Goal: Task Accomplishment & Management: Manage account settings

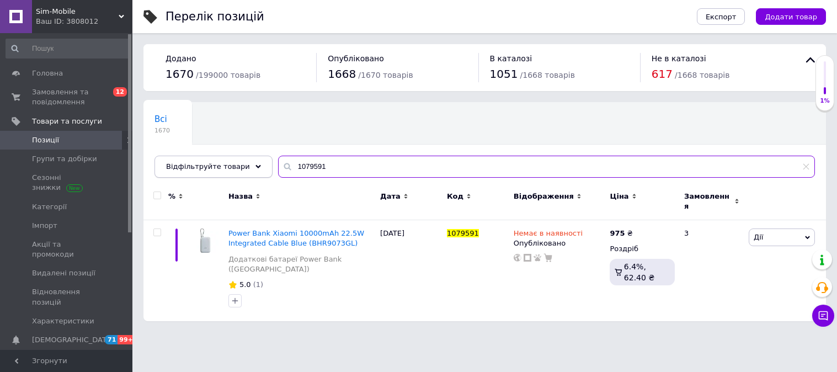
click at [216, 158] on div "Відфільтруйте товари 1079591" at bounding box center [485, 167] width 660 height 22
paste input "90014"
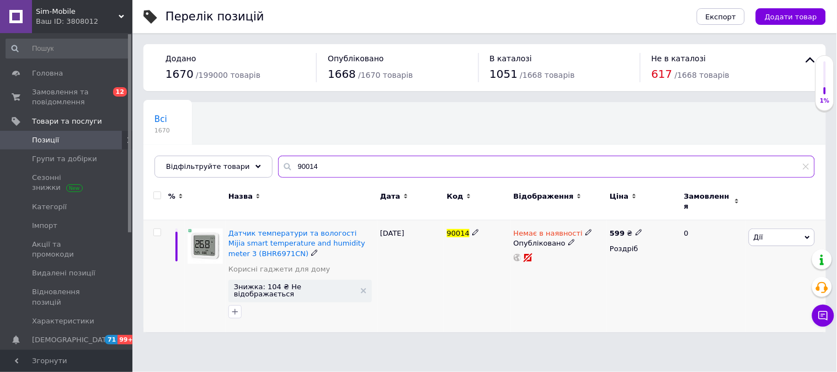
type input "90014"
click at [636, 229] on icon at bounding box center [639, 232] width 7 height 7
drag, startPoint x: 658, startPoint y: 212, endPoint x: 647, endPoint y: 214, distance: 11.2
click at [647, 214] on div "Ціна 599 Валюта ₴ $ EUR CHF GBP ¥ PLN ₸ MDL HUF KGS CNY TRY KRW lei" at bounding box center [717, 234] width 150 height 92
type input "499"
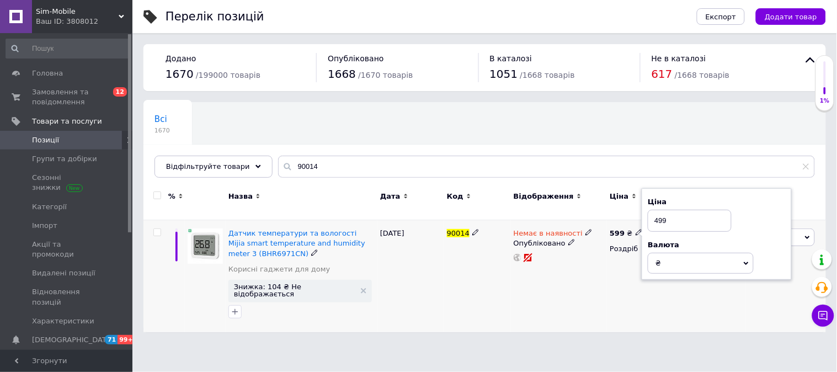
click at [577, 260] on div "Немає в наявності Опубліковано" at bounding box center [559, 276] width 97 height 112
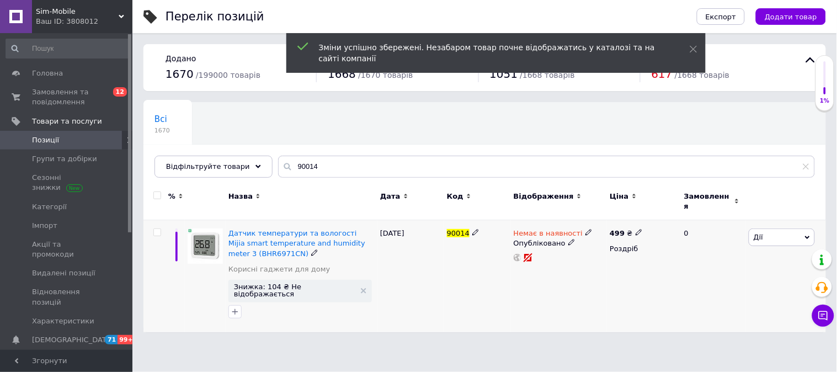
click at [585, 229] on icon at bounding box center [588, 232] width 7 height 7
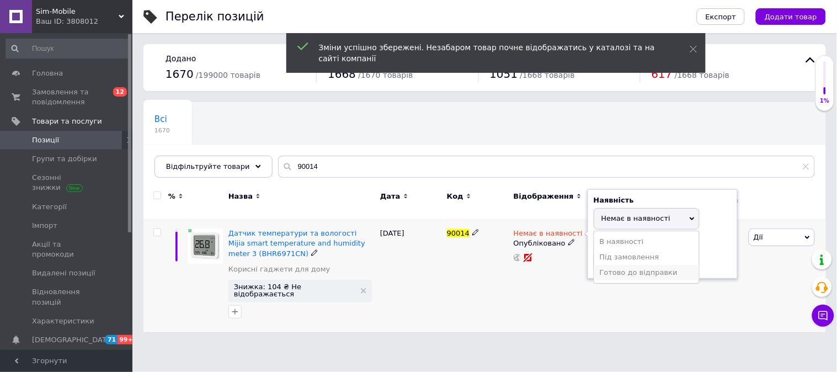
click at [613, 265] on li "Готово до відправки" at bounding box center [646, 272] width 105 height 15
click at [456, 299] on div "90014" at bounding box center [477, 276] width 67 height 112
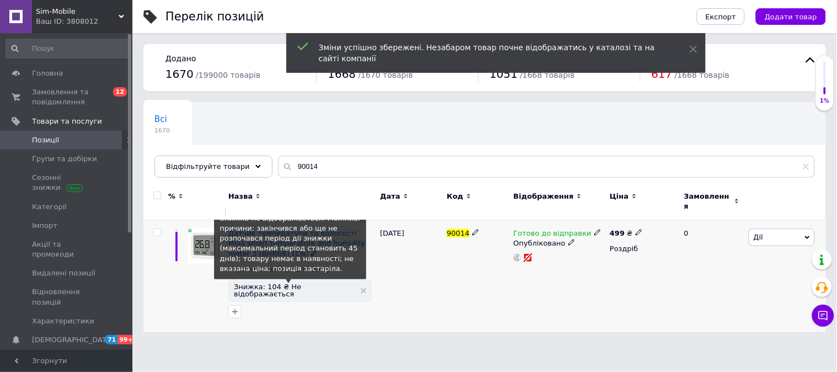
click at [293, 283] on span "Знижка: 104 ₴ Не відображається" at bounding box center [294, 290] width 121 height 14
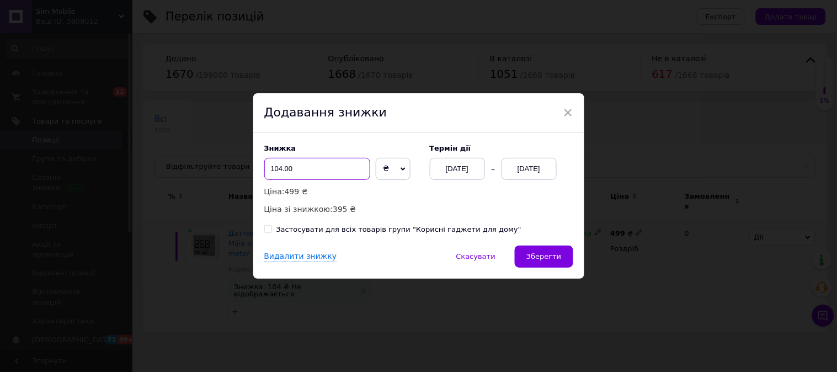
drag, startPoint x: 278, startPoint y: 167, endPoint x: 258, endPoint y: 166, distance: 19.9
click at [258, 166] on div "Знижка 104.00 ₴ % Ціна: 499 ₴ Ціна зі знижкою: 395 ₴ Термін дії [DATE] [DATE] З…" at bounding box center [418, 189] width 331 height 113
type input "54.00"
click at [521, 173] on div "[DATE]" at bounding box center [529, 169] width 55 height 22
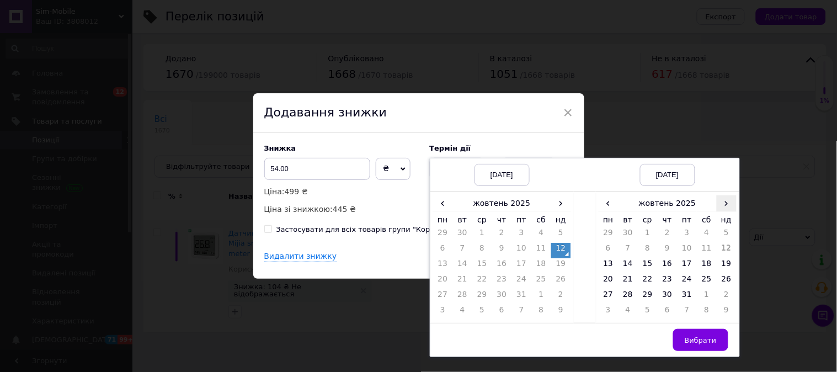
click at [729, 206] on span "›" at bounding box center [727, 203] width 20 height 16
click at [646, 294] on td "26" at bounding box center [648, 296] width 20 height 15
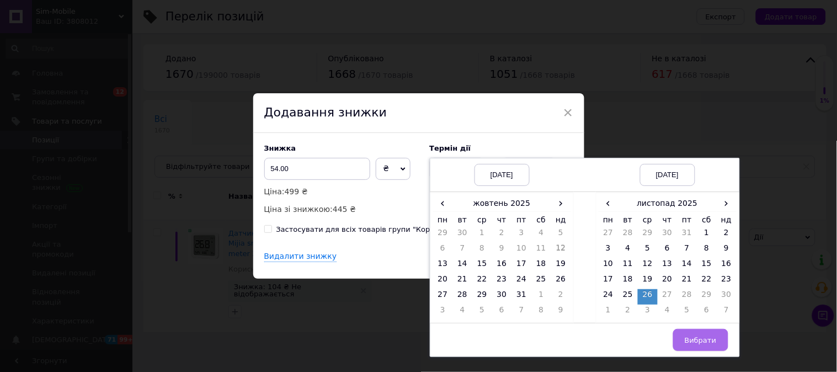
click at [702, 336] on span "Вибрати" at bounding box center [701, 340] width 32 height 8
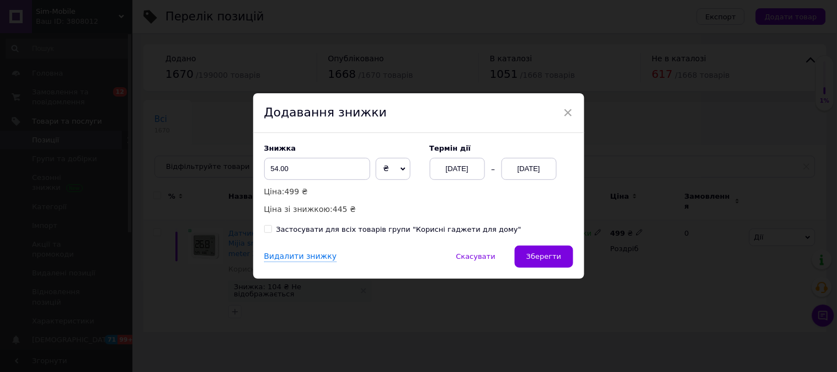
click at [559, 264] on button "Зберегти" at bounding box center [544, 257] width 58 height 22
